Goal: Information Seeking & Learning: Learn about a topic

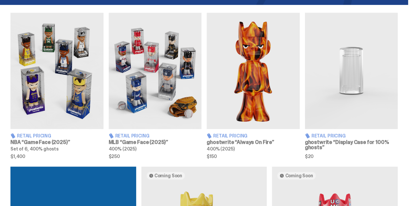
scroll to position [231, 0]
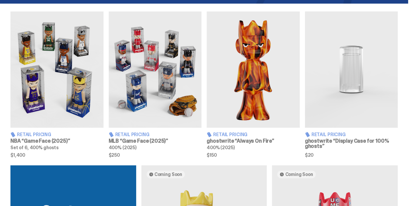
click at [37, 134] on span "Retail Pricing" at bounding box center [34, 134] width 34 height 5
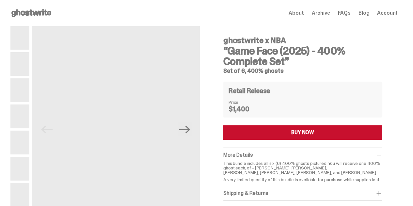
click at [28, 133] on img at bounding box center [19, 143] width 19 height 24
click at [25, 119] on img at bounding box center [19, 116] width 19 height 24
click at [20, 106] on img at bounding box center [19, 116] width 19 height 24
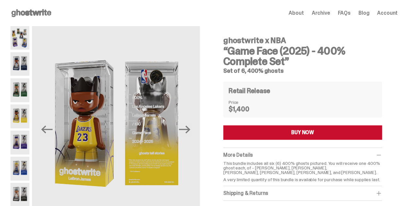
click at [26, 84] on img at bounding box center [19, 90] width 19 height 24
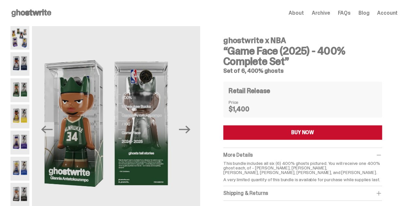
click at [27, 65] on img at bounding box center [19, 64] width 19 height 24
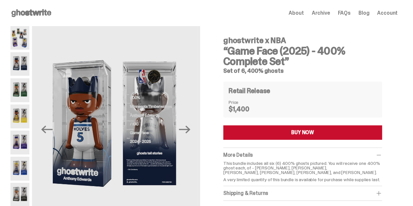
click at [27, 46] on img at bounding box center [19, 38] width 19 height 24
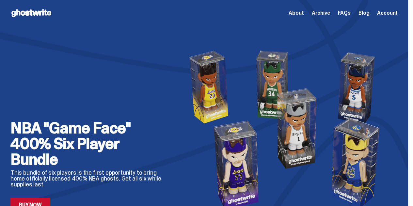
click at [32, 154] on h2 "NBA "Game Face" 400% Six Player Bundle" at bounding box center [88, 143] width 157 height 47
click at [40, 141] on h2 "NBA "Game Face" 400% Six Player Bundle" at bounding box center [88, 143] width 157 height 47
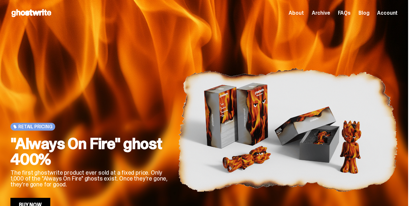
click at [291, 135] on img at bounding box center [288, 129] width 220 height 165
click at [294, 136] on img at bounding box center [288, 129] width 220 height 165
click at [296, 136] on img at bounding box center [288, 129] width 220 height 165
click at [297, 125] on img at bounding box center [288, 129] width 220 height 165
click at [293, 120] on img at bounding box center [288, 129] width 220 height 165
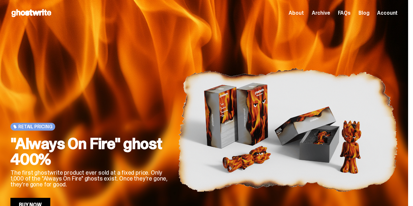
click at [292, 127] on img at bounding box center [288, 129] width 220 height 165
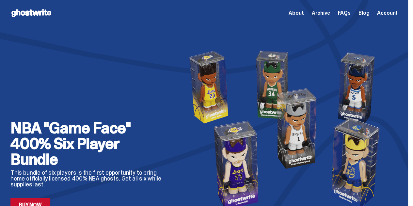
click at [295, 112] on img at bounding box center [288, 129] width 220 height 165
click at [287, 114] on img at bounding box center [288, 129] width 220 height 165
click at [315, 59] on img at bounding box center [288, 129] width 220 height 165
click at [267, 150] on img at bounding box center [288, 129] width 220 height 165
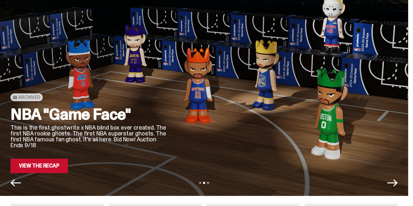
scroll to position [26, 0]
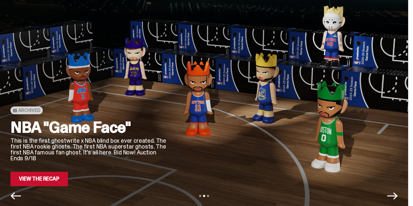
click at [41, 183] on link "View the Recap" at bounding box center [38, 179] width 57 height 14
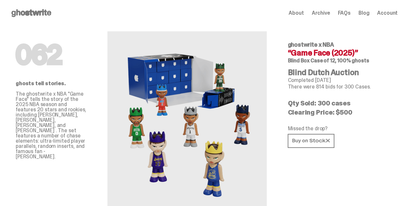
drag, startPoint x: 60, startPoint y: 119, endPoint x: 50, endPoint y: 103, distance: 18.7
drag, startPoint x: 50, startPoint y: 103, endPoint x: 36, endPoint y: 133, distance: 32.0
click at [36, 133] on p "The ghostwrite x NBA "Game Face" tells the story of the 2025 NBA season and fea…" at bounding box center [51, 125] width 71 height 68
click at [75, 61] on h1 "062" at bounding box center [51, 55] width 71 height 26
click at [325, 13] on span "Archive" at bounding box center [320, 12] width 18 height 5
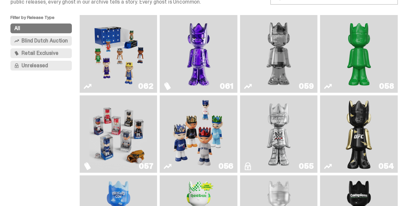
scroll to position [52, 0]
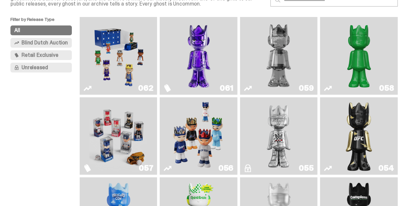
click at [51, 42] on span "Blind Dutch Auction" at bounding box center [45, 42] width 46 height 5
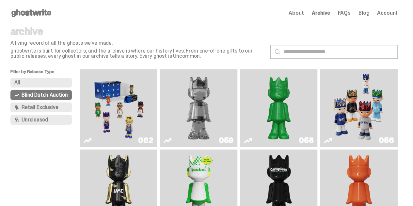
click at [42, 105] on span "Retail Exclusive" at bounding box center [40, 107] width 37 height 5
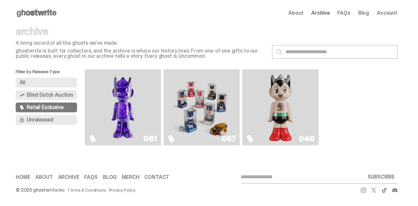
click at [22, 143] on div "Filter by Release Type All Blind Dutch Auction Retail Exclusive Unreleased" at bounding box center [50, 107] width 69 height 76
click at [60, 120] on button "Unreleased" at bounding box center [46, 120] width 61 height 10
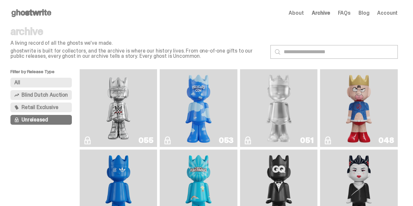
click at [37, 81] on button "All" at bounding box center [40, 83] width 61 height 10
